Goal: Task Accomplishment & Management: Use online tool/utility

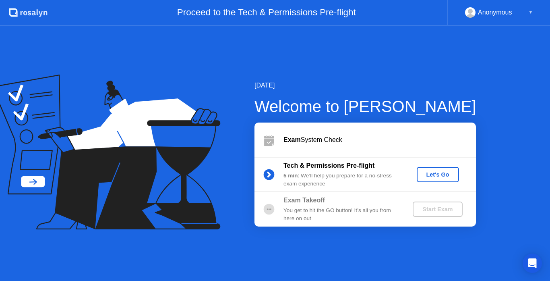
click at [396, 134] on div "Exam System Check" at bounding box center [366, 139] width 222 height 35
click at [429, 168] on button "Let's Go" at bounding box center [438, 174] width 42 height 15
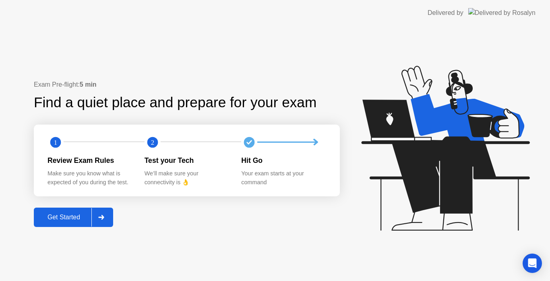
click at [83, 221] on div "Get Started" at bounding box center [63, 216] width 55 height 7
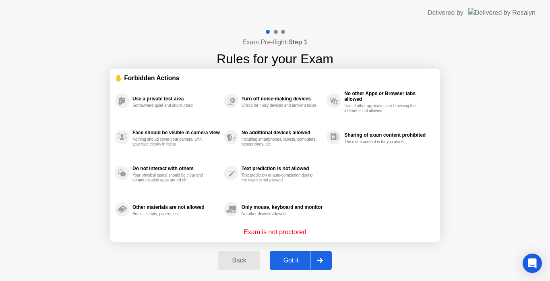
click at [317, 257] on div at bounding box center [319, 260] width 19 height 19
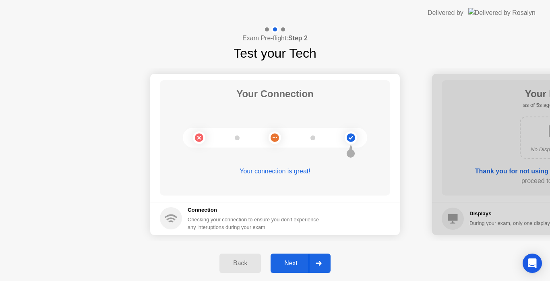
click at [296, 263] on div "Next" at bounding box center [291, 262] width 36 height 7
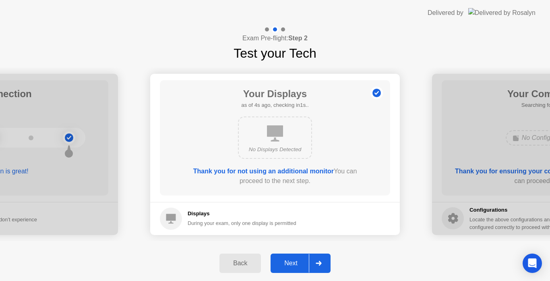
click at [321, 260] on div at bounding box center [318, 263] width 19 height 19
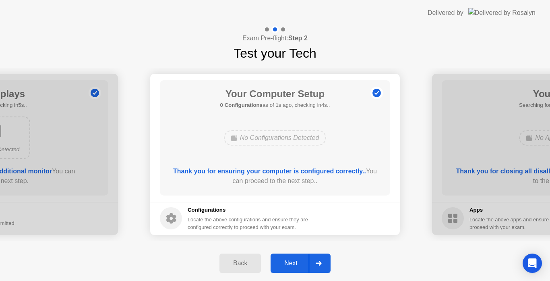
click at [292, 257] on button "Next" at bounding box center [301, 262] width 60 height 19
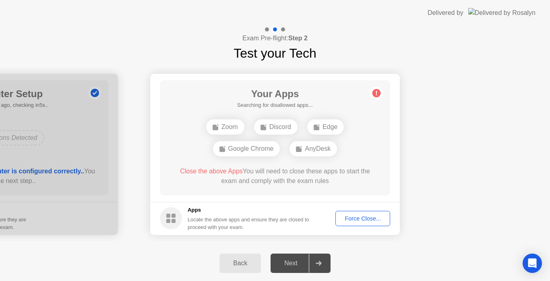
click at [243, 222] on div "Locate the above apps and ensure they are closed to proceed with your exam." at bounding box center [249, 222] width 122 height 15
click at [313, 149] on div "AnyDesk" at bounding box center [314, 148] width 48 height 15
click at [315, 151] on div "AnyDesk" at bounding box center [314, 148] width 48 height 15
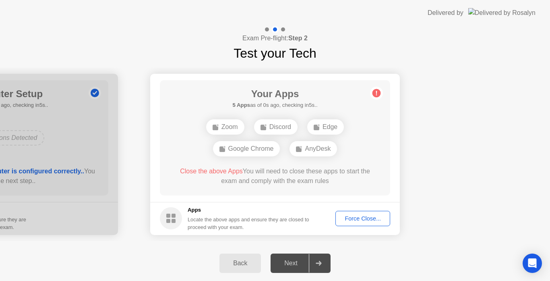
click at [450, 259] on div "Back Next" at bounding box center [275, 262] width 550 height 35
click at [379, 94] on circle at bounding box center [377, 93] width 8 height 8
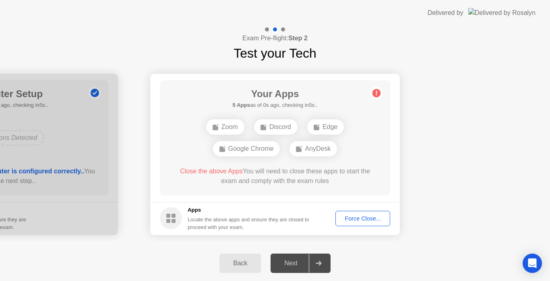
click at [282, 29] on div at bounding box center [283, 29] width 4 height 4
click at [314, 150] on div "AnyDesk" at bounding box center [314, 148] width 48 height 15
click at [456, 255] on div "Back Next" at bounding box center [275, 262] width 550 height 35
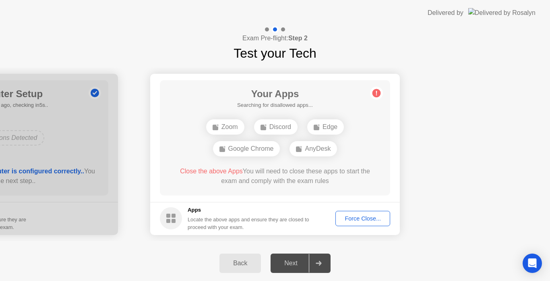
click at [62, 254] on div "Back Next" at bounding box center [275, 262] width 550 height 35
click at [99, 253] on div "Back Next" at bounding box center [275, 262] width 550 height 35
click at [363, 220] on div "Force Close..." at bounding box center [362, 218] width 49 height 6
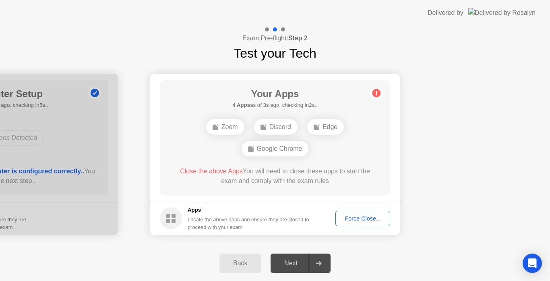
click at [45, 251] on div "Back Next" at bounding box center [275, 262] width 550 height 35
click at [371, 213] on button "Force Close..." at bounding box center [363, 218] width 55 height 15
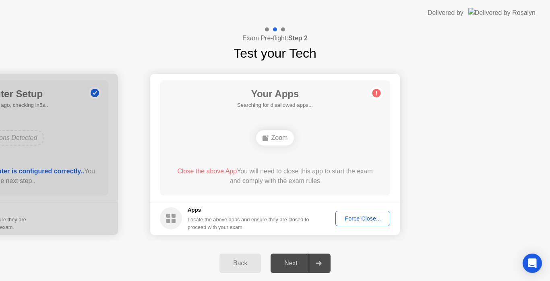
click at [105, 270] on div "Back Next" at bounding box center [275, 262] width 550 height 35
click at [367, 222] on div "Force Close..." at bounding box center [362, 218] width 49 height 6
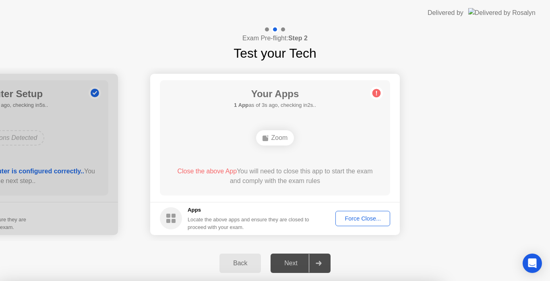
click at [437, 280] on div at bounding box center [275, 281] width 550 height 0
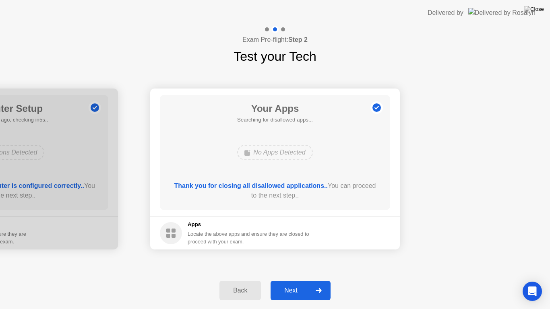
click at [306, 280] on button "Next" at bounding box center [301, 290] width 60 height 19
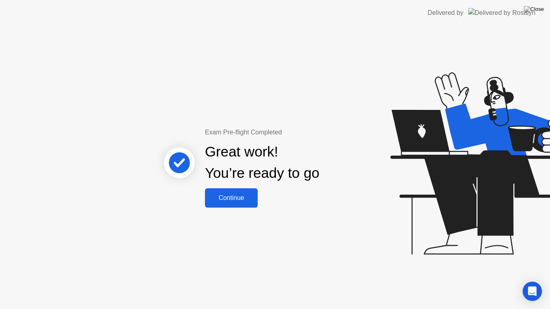
click at [222, 190] on button "Continue" at bounding box center [231, 198] width 53 height 19
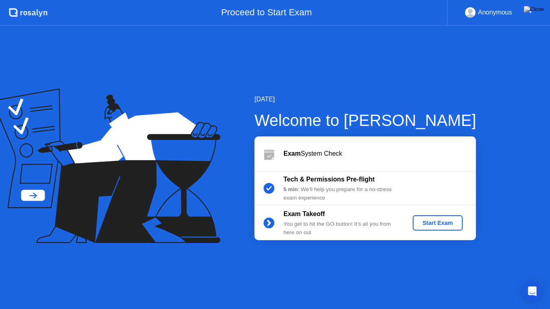
click at [429, 223] on div "Start Exam" at bounding box center [437, 223] width 43 height 6
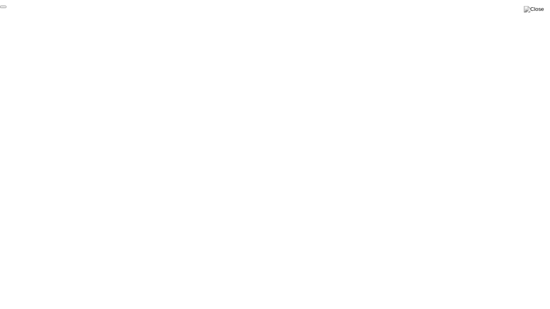
click div "End Proctoring Session"
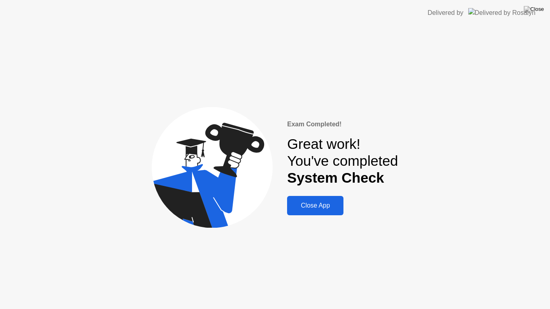
click at [314, 202] on div "Close App" at bounding box center [316, 205] width 52 height 7
